Goal: Task Accomplishment & Management: Manage account settings

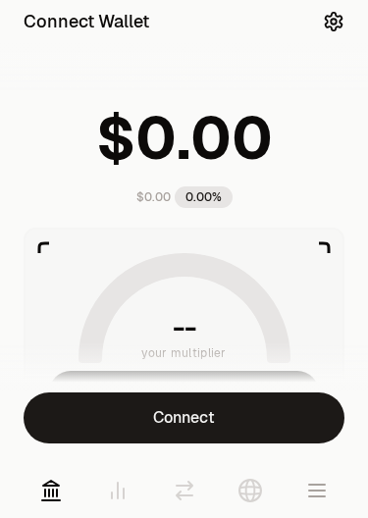
scroll to position [395, 0]
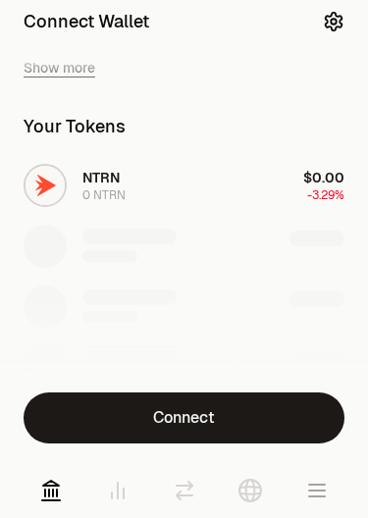
click at [160, 420] on button "Connect" at bounding box center [184, 417] width 321 height 51
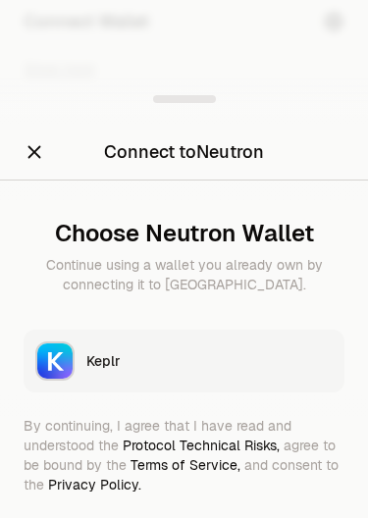
click at [65, 362] on img "button" at bounding box center [54, 360] width 35 height 35
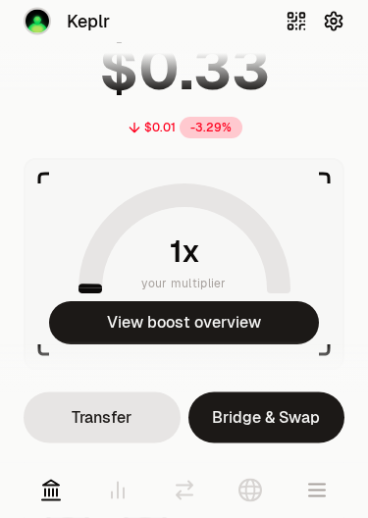
scroll to position [91, 0]
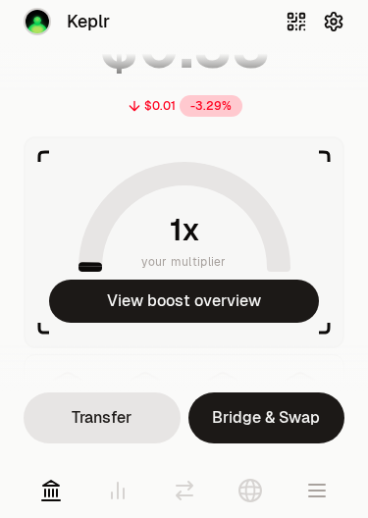
click at [118, 492] on icon at bounding box center [118, 490] width 12 height 16
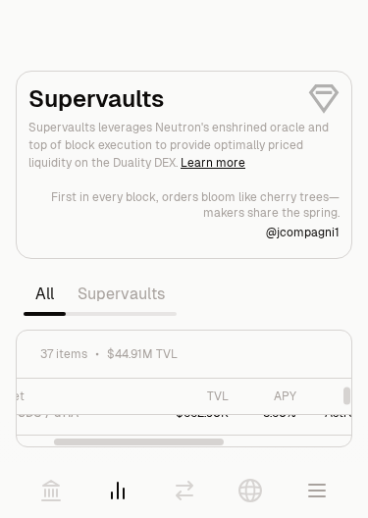
scroll to position [289, 56]
click at [51, 487] on icon at bounding box center [51, 490] width 24 height 24
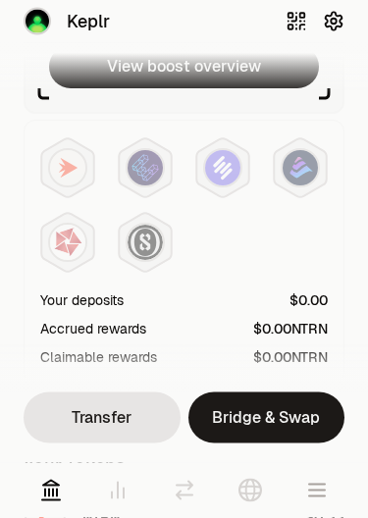
scroll to position [326, 0]
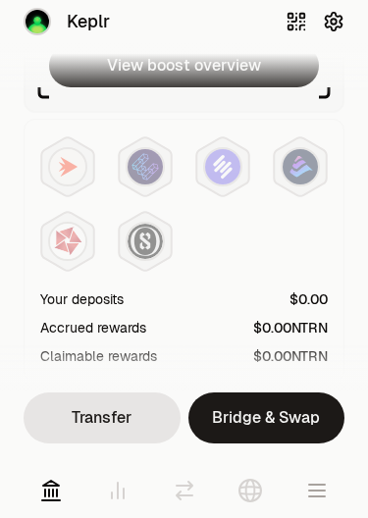
click at [144, 163] on img at bounding box center [144, 166] width 35 height 35
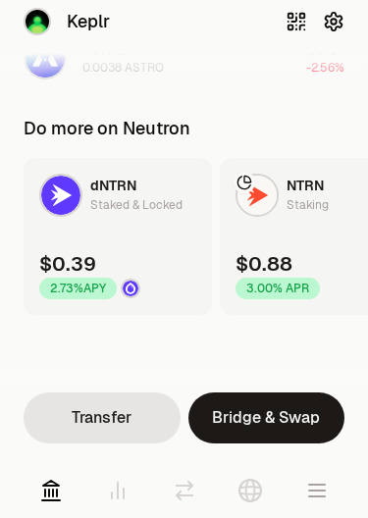
scroll to position [854, 0]
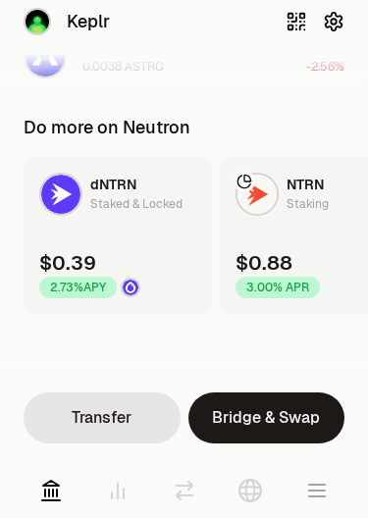
click at [280, 239] on link "NTRN Staking $0.88 3.00% APR" at bounding box center [314, 235] width 188 height 157
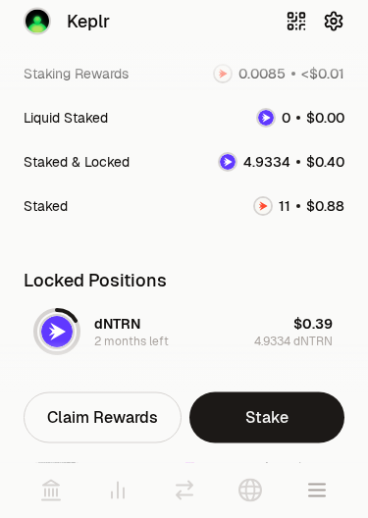
scroll to position [185, 0]
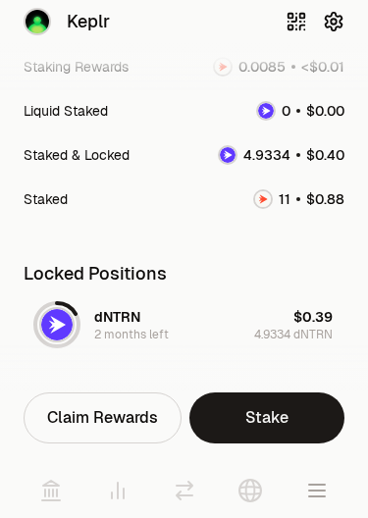
click at [54, 495] on icon at bounding box center [51, 490] width 18 height 20
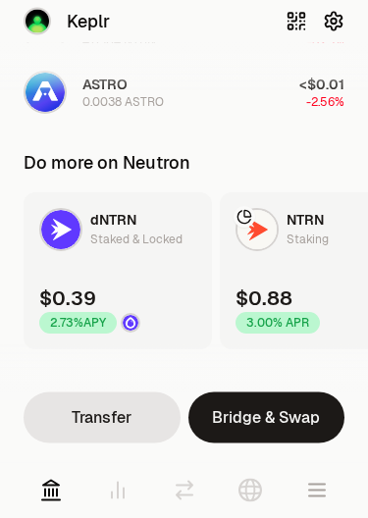
scroll to position [819, 0]
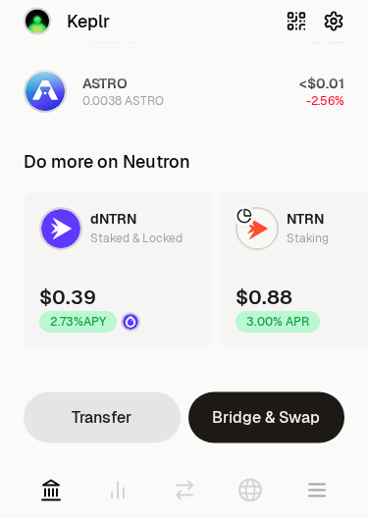
click at [111, 247] on div "Staked & Locked" at bounding box center [136, 239] width 92 height 20
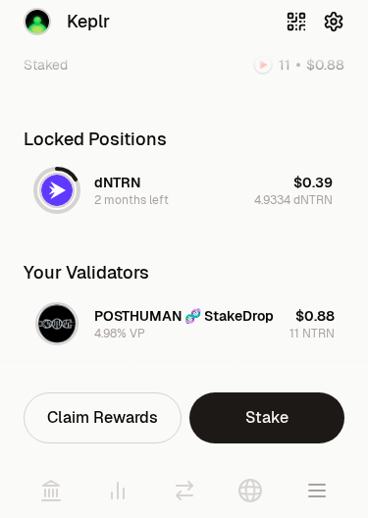
scroll to position [324, 0]
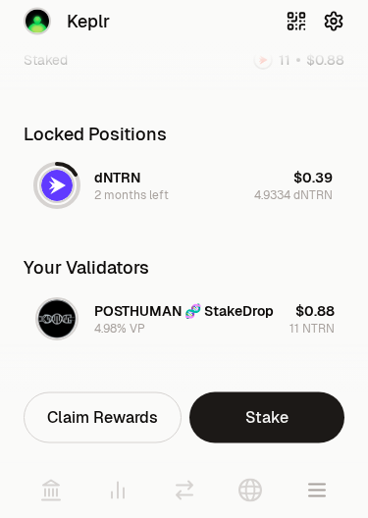
click at [48, 490] on icon at bounding box center [51, 490] width 18 height 20
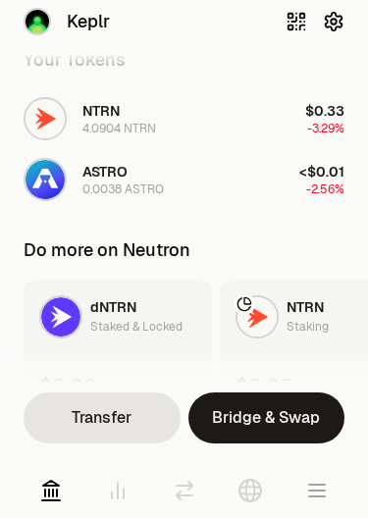
scroll to position [774, 0]
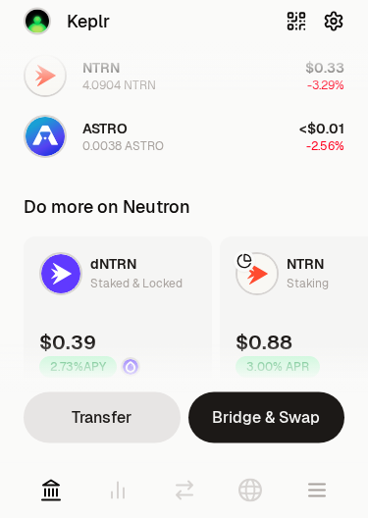
click at [291, 290] on div "Staking" at bounding box center [307, 285] width 42 height 20
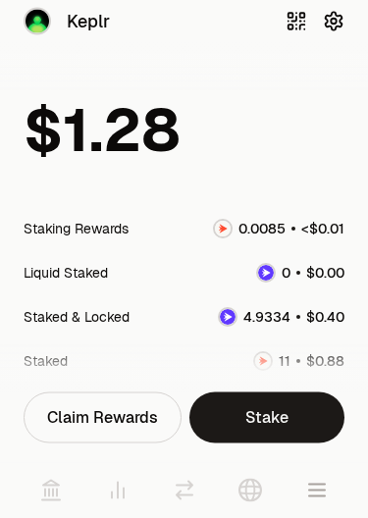
scroll to position [63, 0]
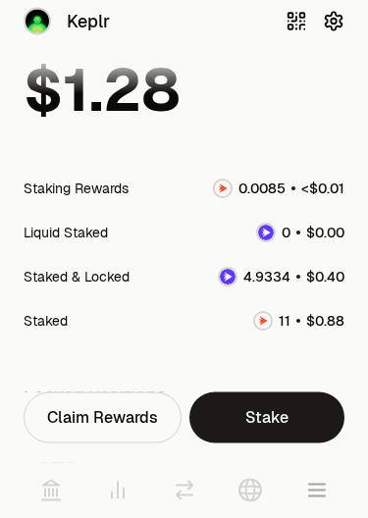
click at [44, 490] on icon at bounding box center [51, 490] width 18 height 20
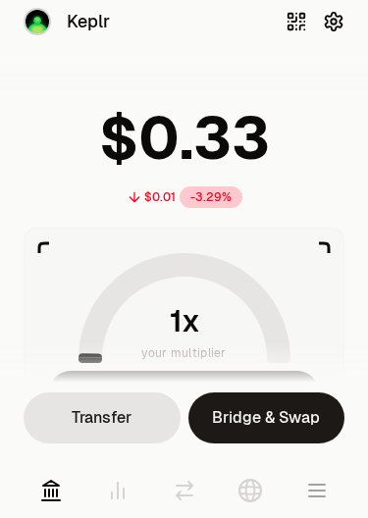
click at [46, 24] on img at bounding box center [37, 22] width 24 height 24
click at [81, 21] on span "Keplr" at bounding box center [88, 21] width 43 height 27
click at [33, 22] on img at bounding box center [37, 22] width 24 height 24
click at [332, 15] on icon "button" at bounding box center [334, 22] width 22 height 22
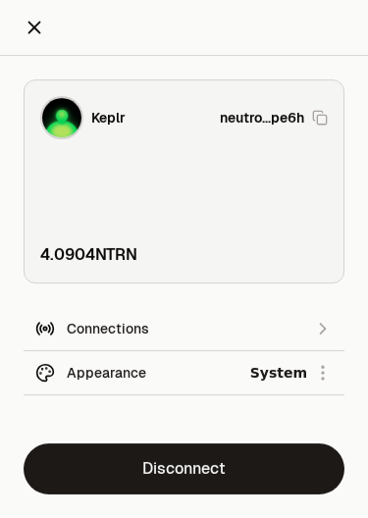
click at [140, 472] on button "Disconnect" at bounding box center [184, 468] width 321 height 51
